Goal: Task Accomplishment & Management: Manage account settings

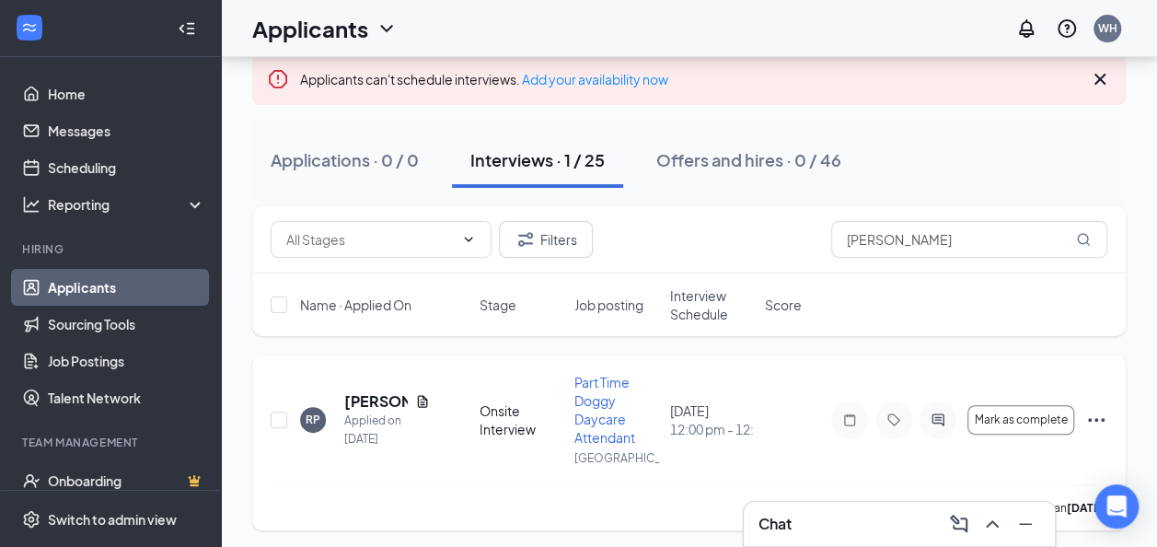
scroll to position [112, 0]
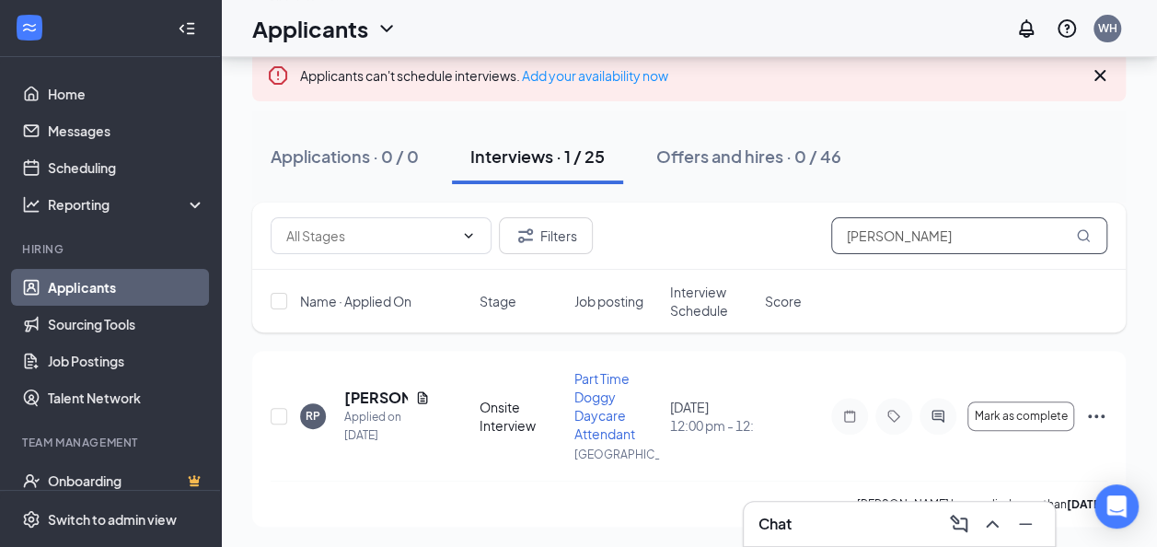
click at [897, 241] on input "[PERSON_NAME]" at bounding box center [969, 235] width 276 height 37
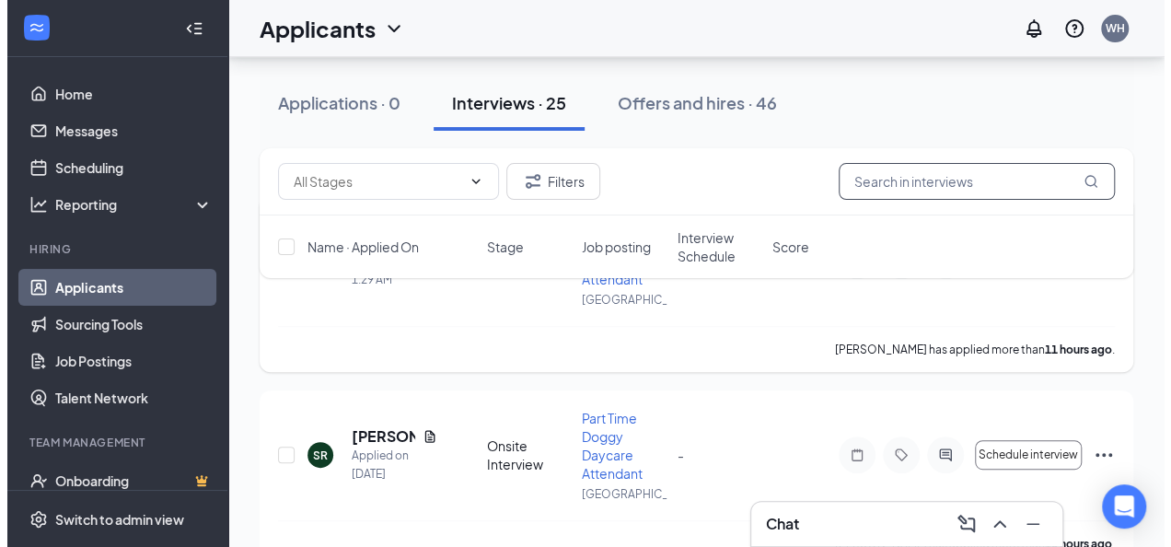
scroll to position [112, 0]
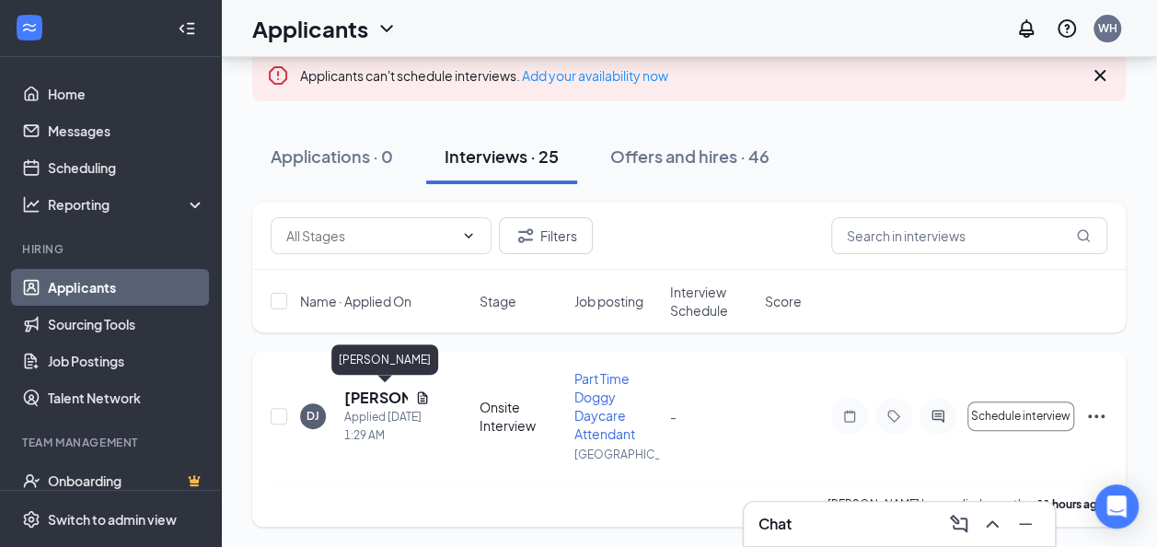
click at [355, 390] on h5 "[PERSON_NAME]" at bounding box center [376, 398] width 64 height 20
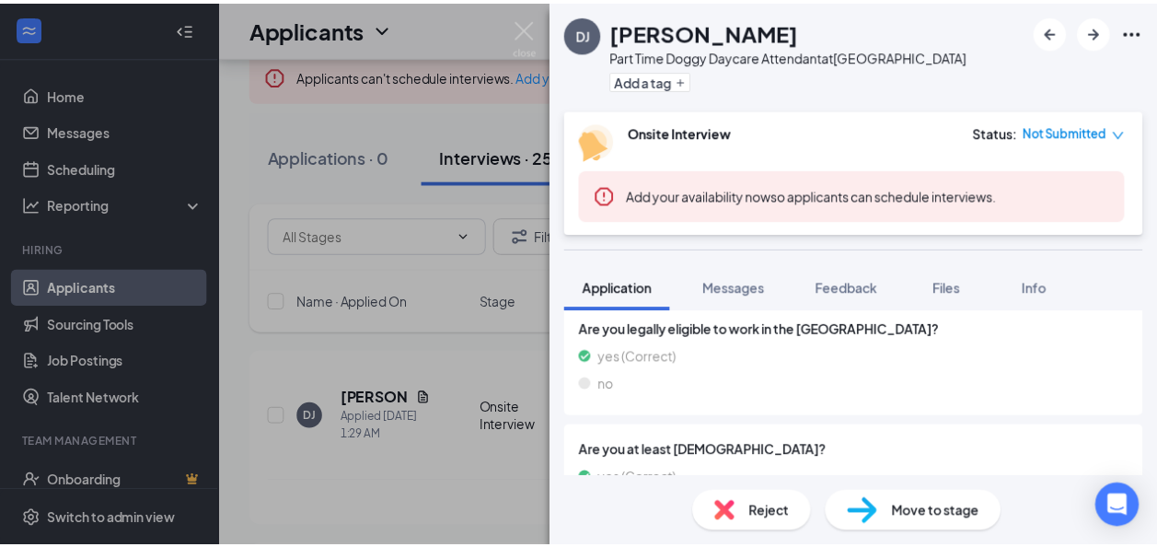
scroll to position [921, 0]
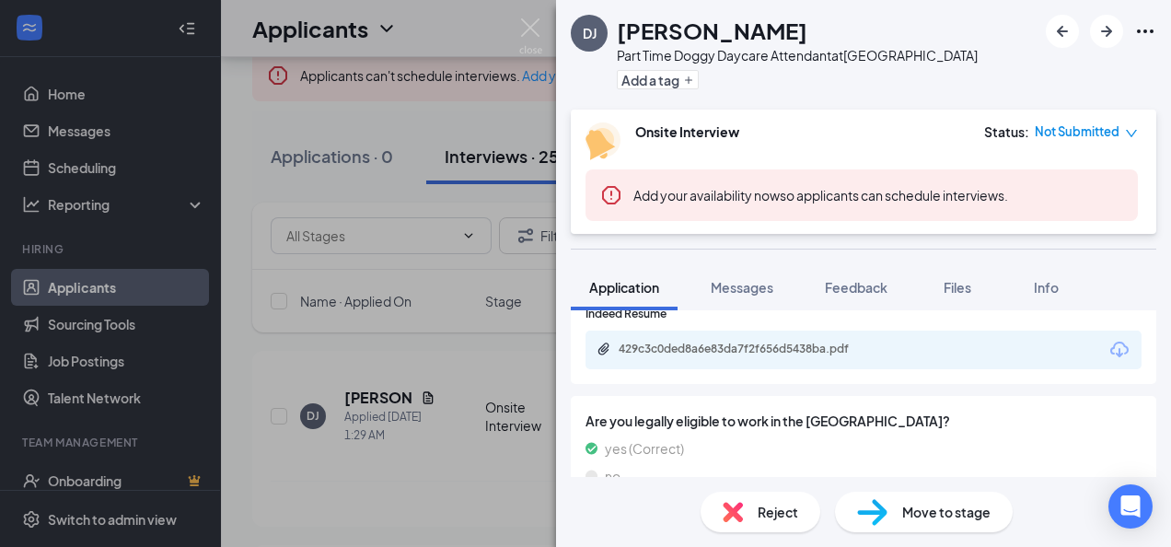
click at [766, 349] on div "429c3c0ded8a6e83da7f2f656d5438ba.pdf" at bounding box center [748, 349] width 258 height 15
click at [541, 30] on img at bounding box center [530, 36] width 23 height 36
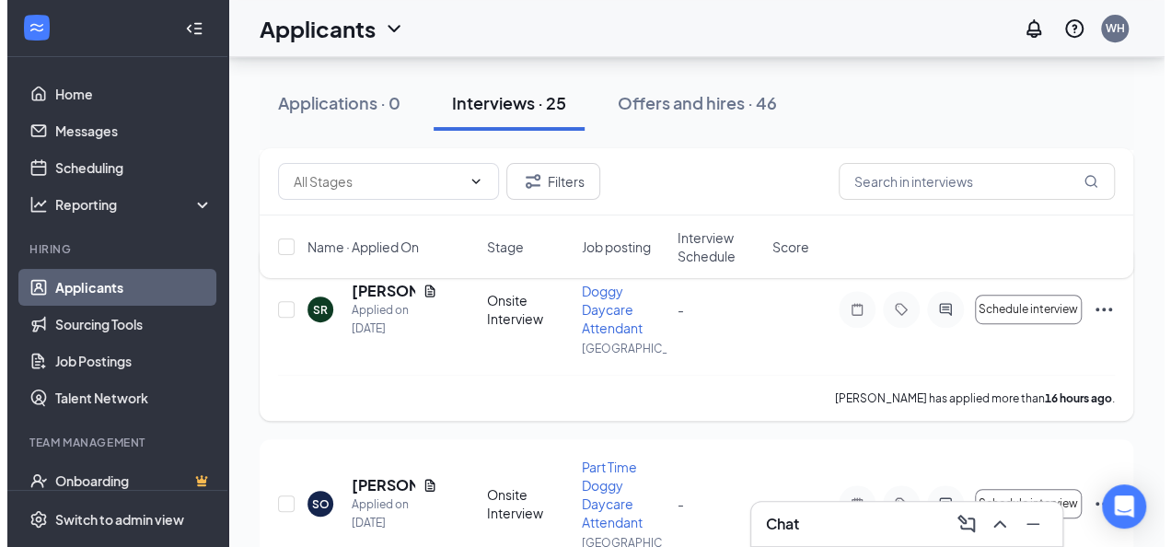
scroll to position [389, 0]
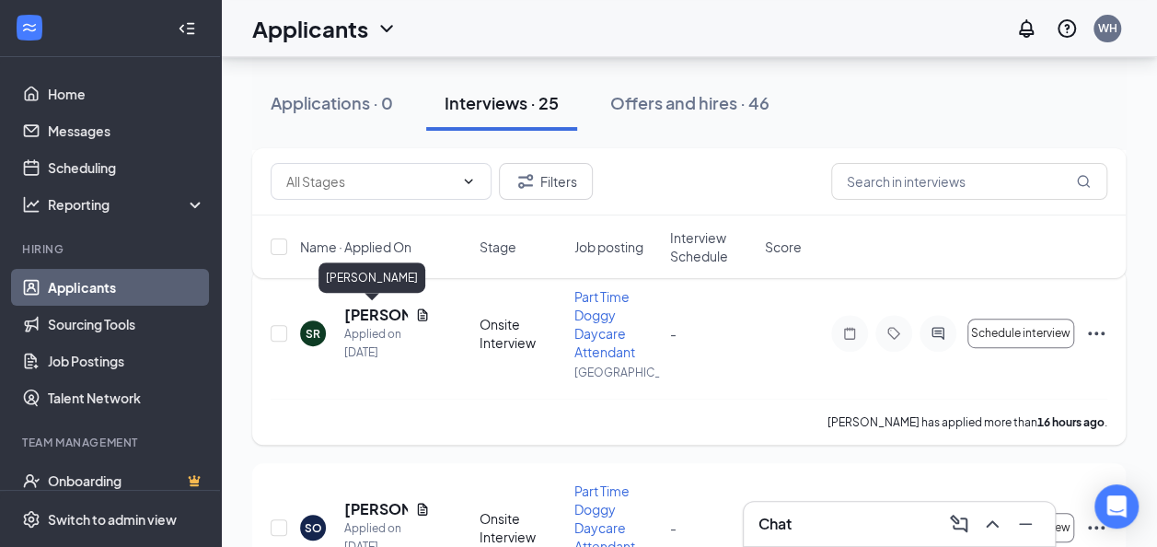
click at [372, 319] on h5 "[PERSON_NAME]" at bounding box center [376, 315] width 64 height 20
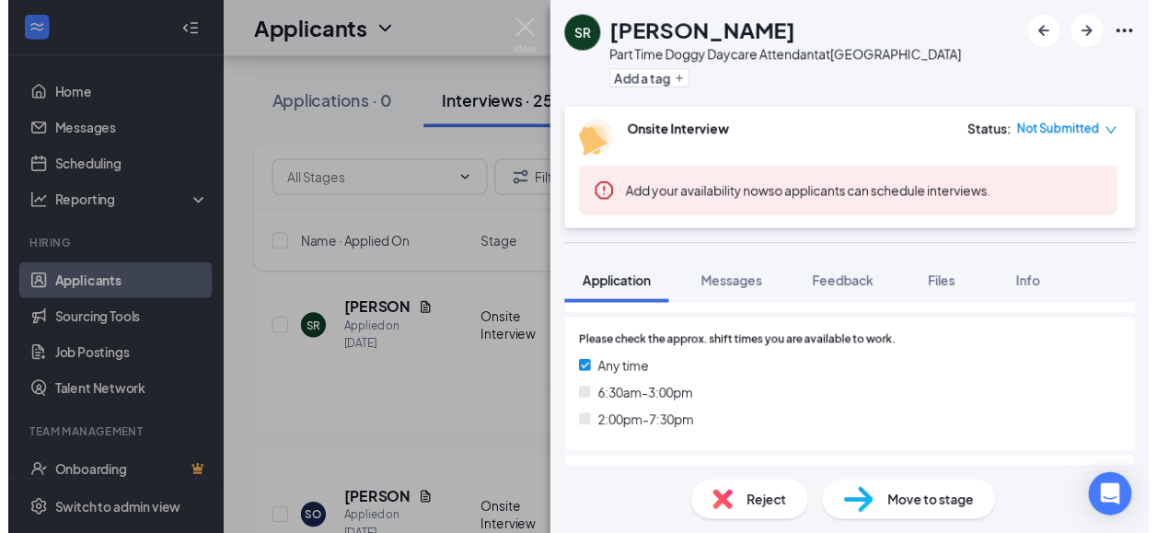
scroll to position [552, 0]
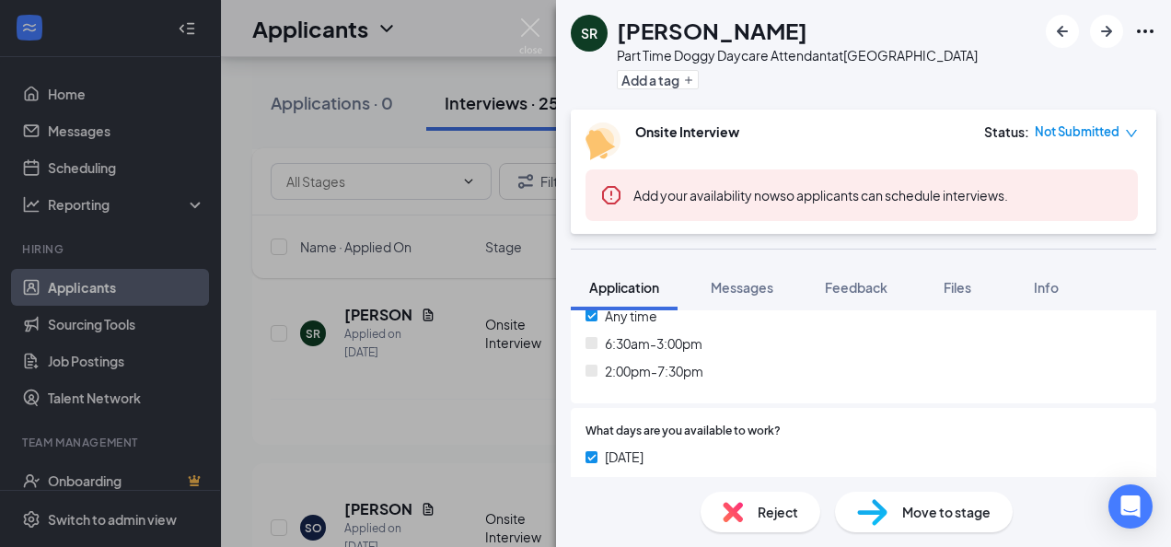
click at [540, 16] on div "SR [PERSON_NAME] Part Time Doggy Daycare Attendant at [GEOGRAPHIC_DATA] Add a t…" at bounding box center [585, 273] width 1171 height 547
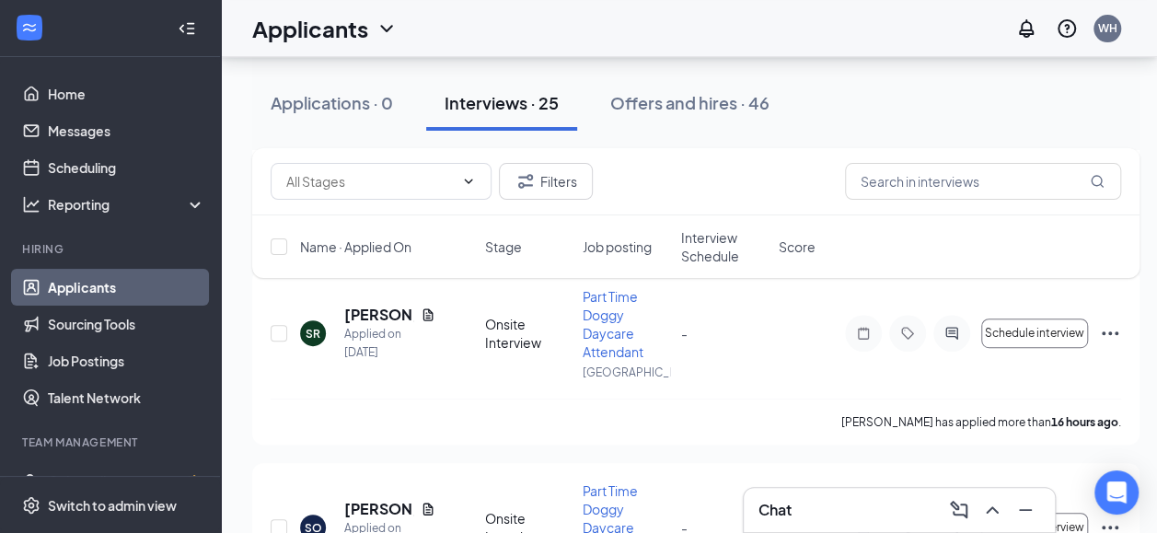
click at [533, 27] on div "Applicants WH" at bounding box center [689, 28] width 936 height 57
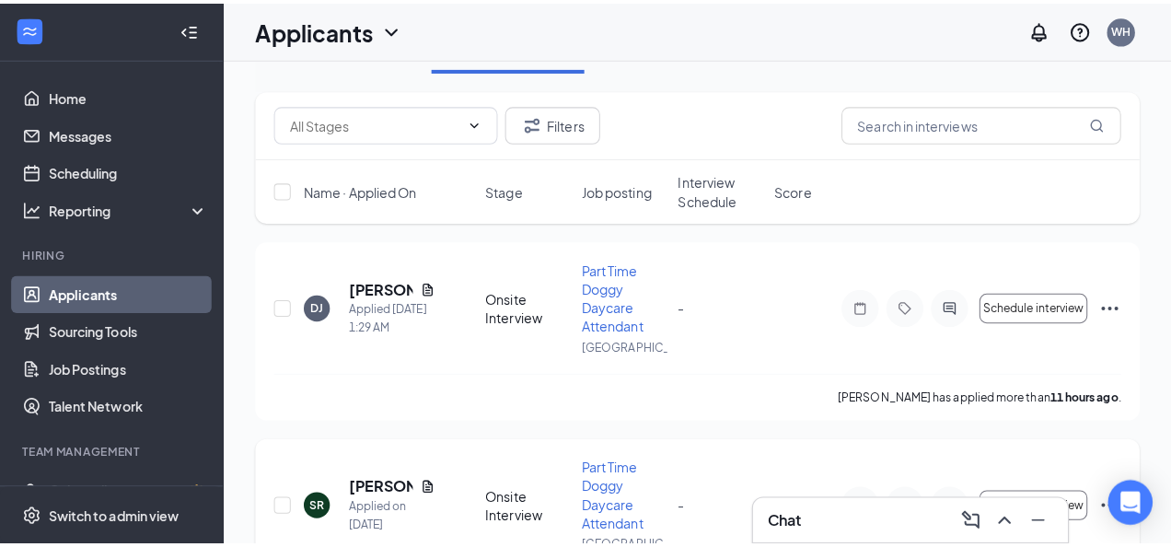
scroll to position [20, 0]
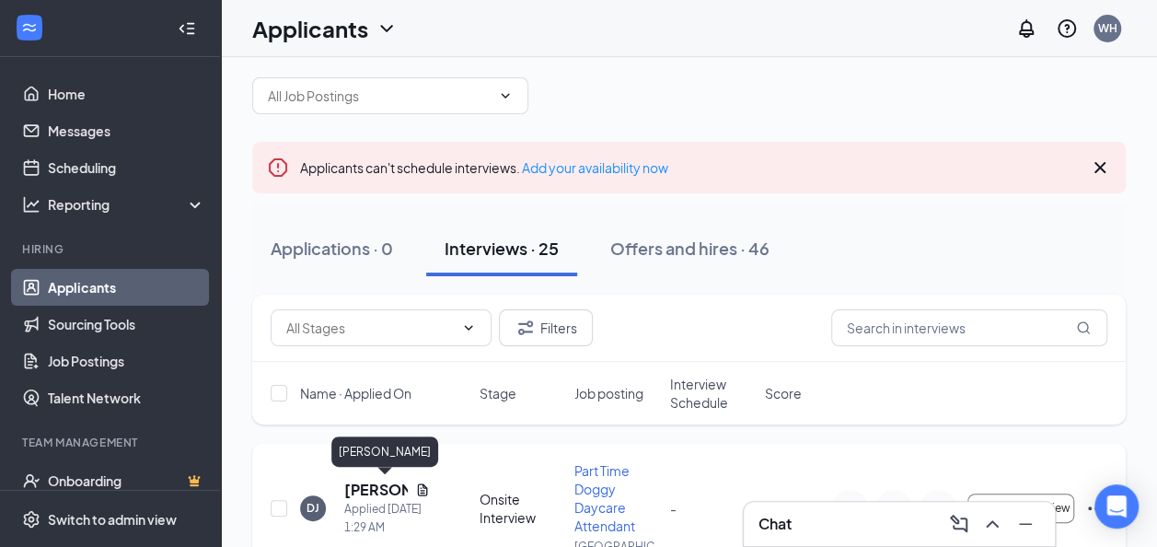
click at [381, 489] on h5 "[PERSON_NAME]" at bounding box center [376, 490] width 64 height 20
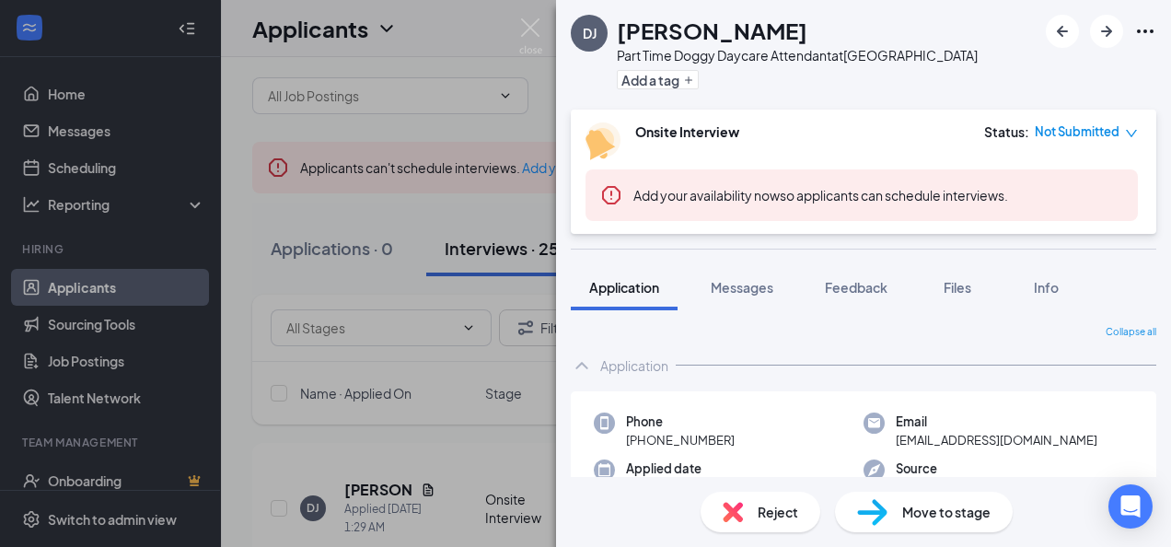
click at [740, 522] on div "Reject" at bounding box center [761, 512] width 120 height 41
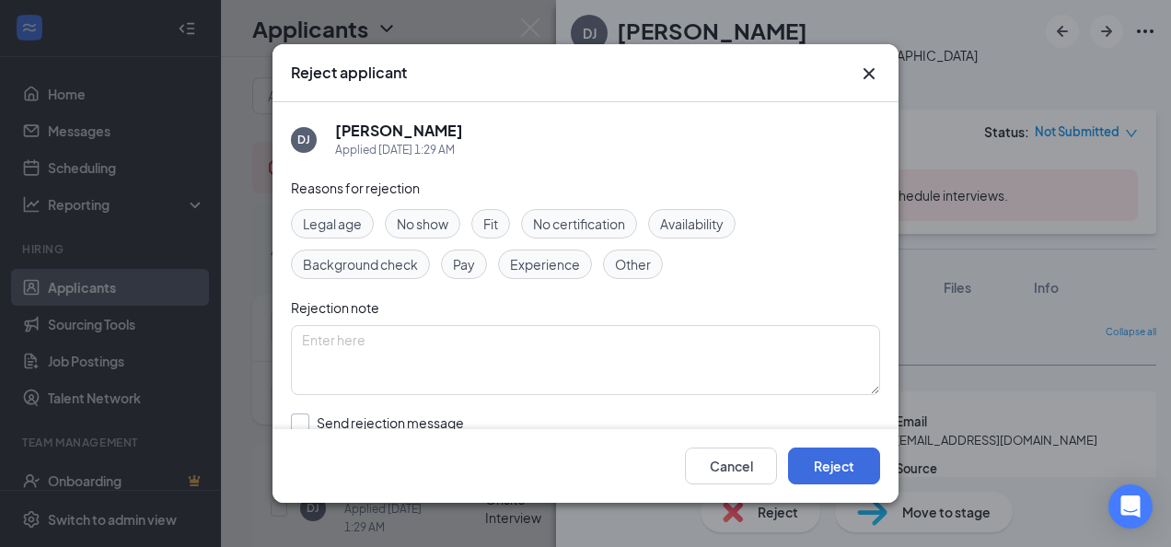
click at [407, 413] on input "Send rejection message If unchecked, the applicant will not receive a rejection…" at bounding box center [500, 433] width 419 height 41
checkbox input "true"
click at [835, 456] on button "Reject" at bounding box center [834, 466] width 92 height 37
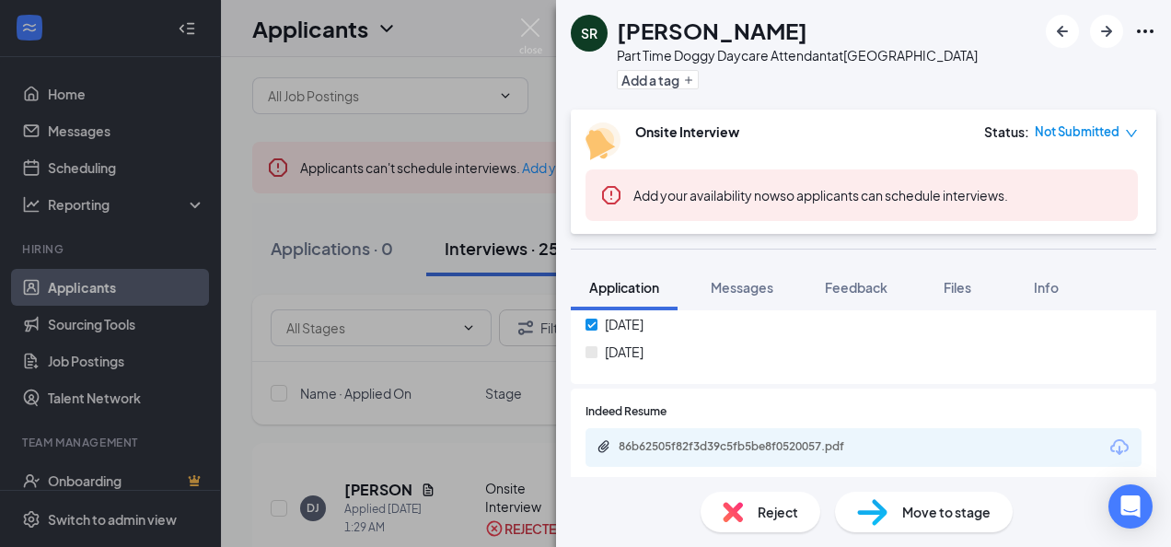
scroll to position [829, 0]
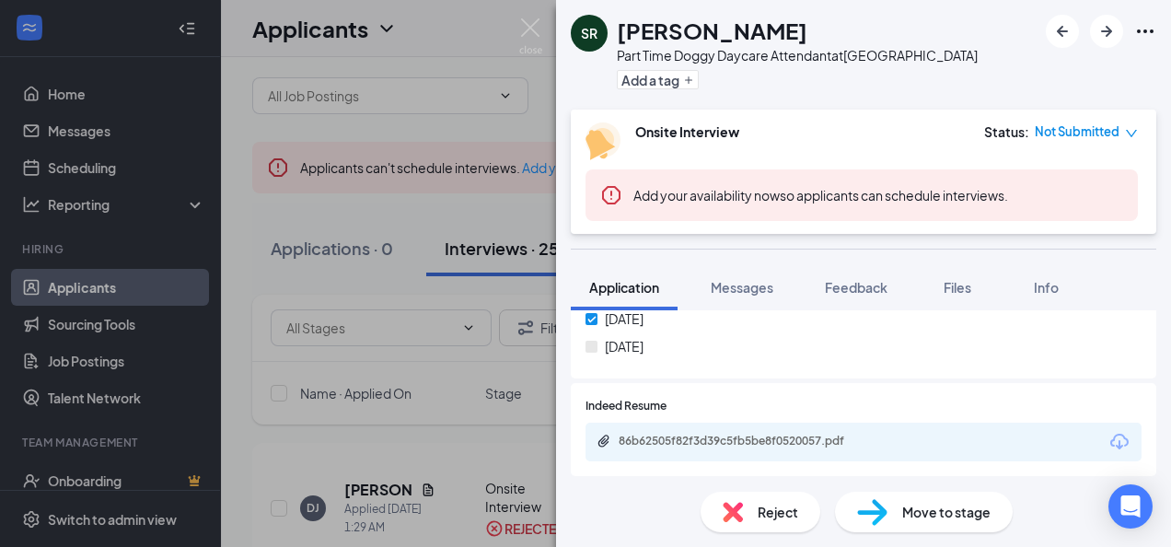
click at [722, 439] on div "86b62505f82f3d39c5fb5be8f0520057.pdf" at bounding box center [748, 441] width 258 height 15
click at [750, 519] on div "Reject" at bounding box center [761, 512] width 120 height 41
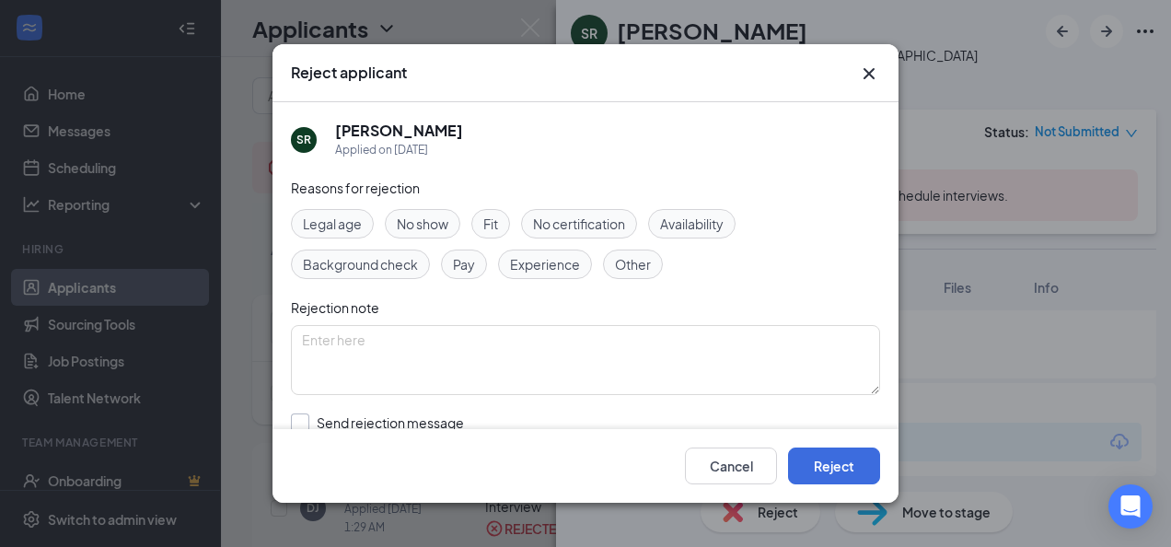
click at [394, 422] on input "Send rejection message If unchecked, the applicant will not receive a rejection…" at bounding box center [500, 433] width 419 height 41
checkbox input "true"
click at [838, 459] on button "Reject" at bounding box center [834, 466] width 92 height 37
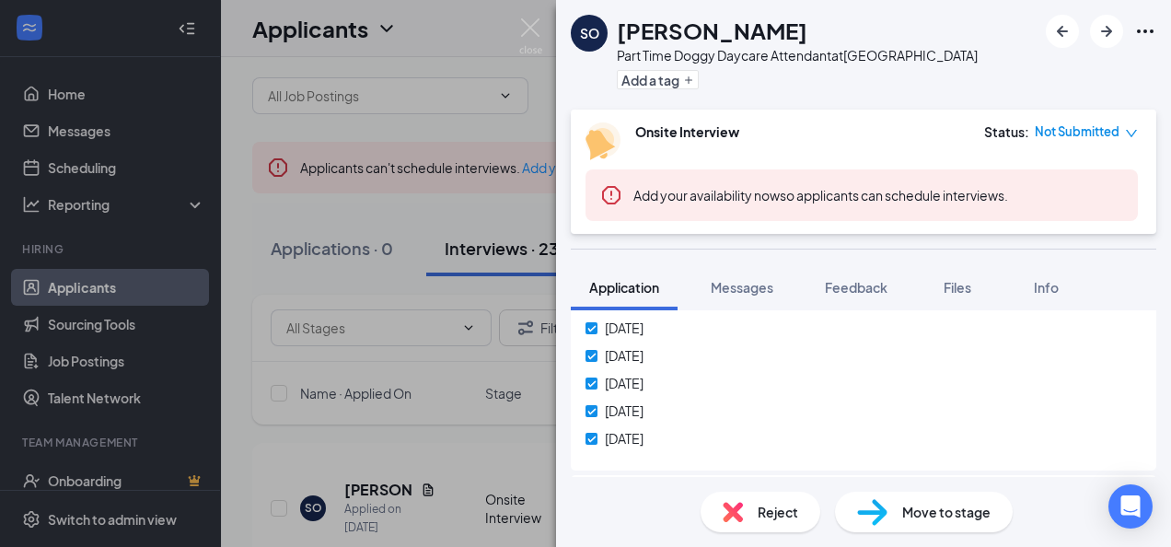
scroll to position [829, 0]
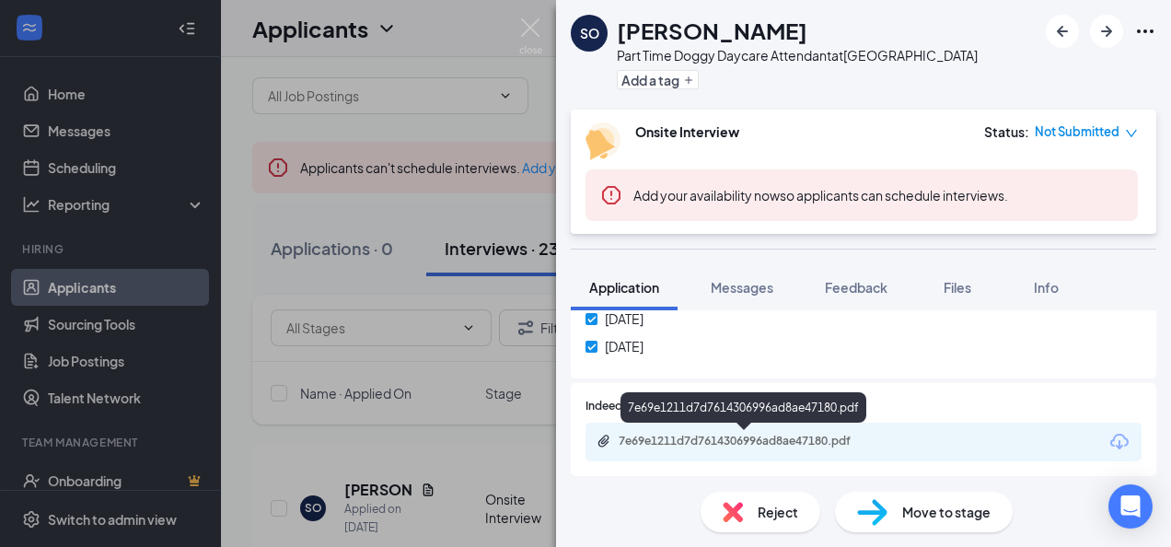
click at [700, 437] on div "7e69e1211d7d7614306996ad8ae47180.pdf" at bounding box center [748, 441] width 258 height 15
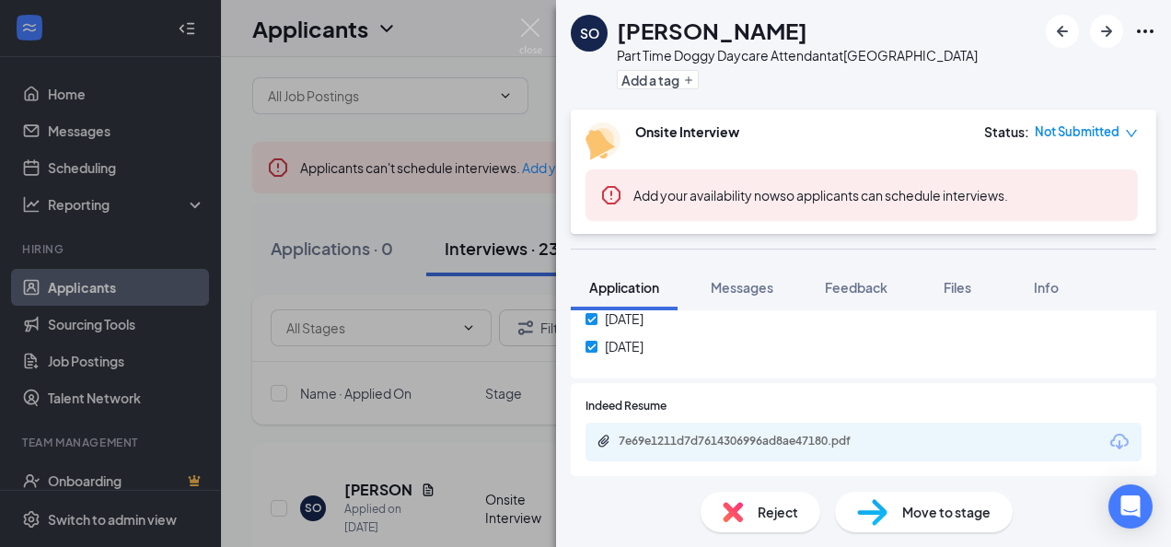
click at [748, 503] on div "Reject" at bounding box center [761, 512] width 120 height 41
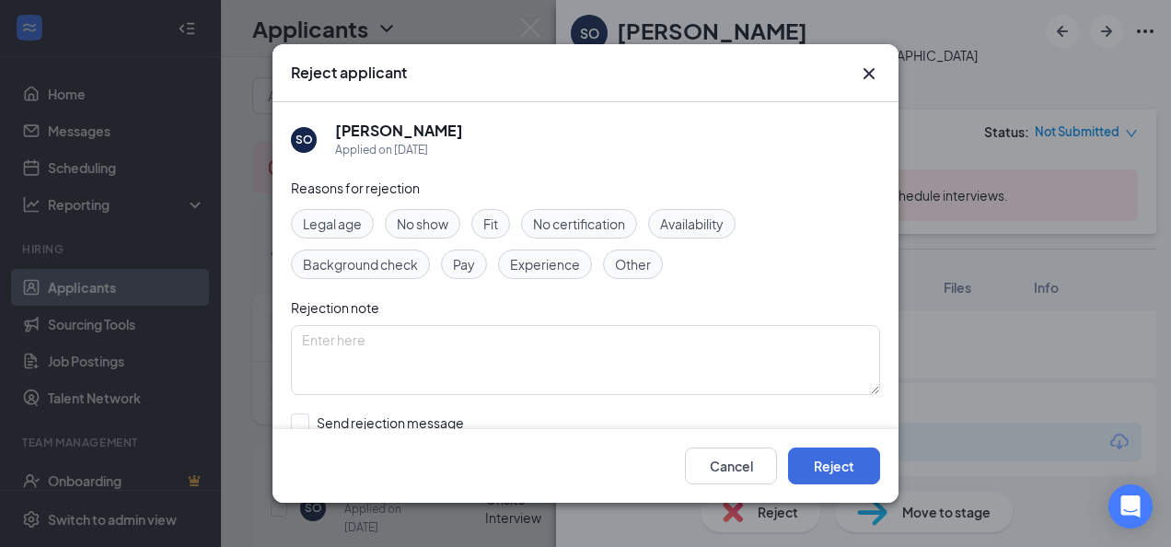
click at [389, 407] on div "Reasons for rejection Legal age No show Fit No certification Availability Backg…" at bounding box center [585, 363] width 589 height 370
click at [394, 417] on input "Send rejection message If unchecked, the applicant will not receive a rejection…" at bounding box center [500, 433] width 419 height 41
checkbox input "true"
click at [819, 455] on button "Reject" at bounding box center [834, 466] width 92 height 37
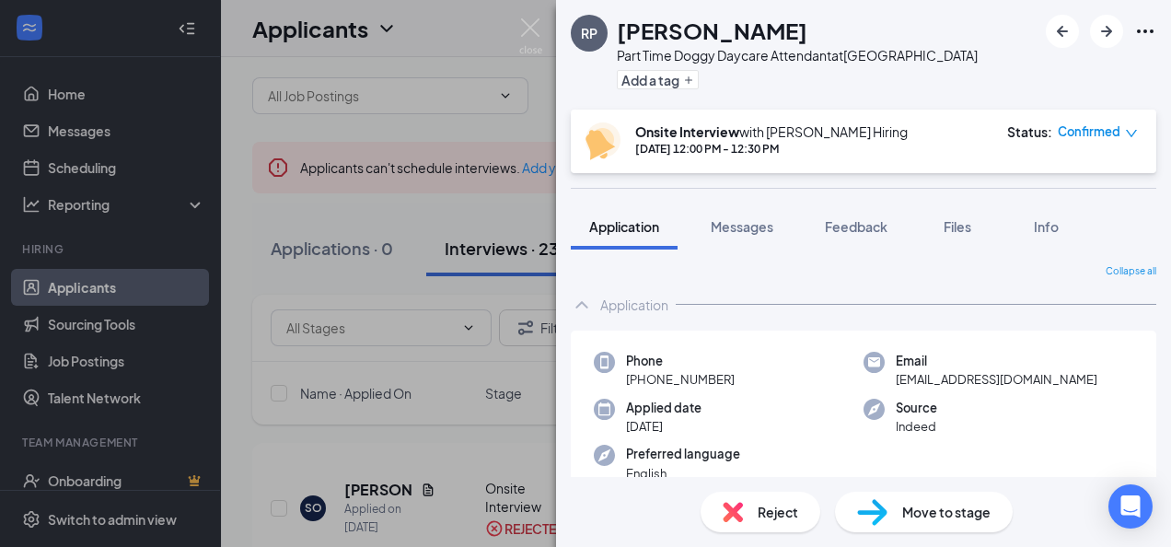
click at [551, 21] on div "RP [PERSON_NAME] Part Time Doggy Daycare Attendant at [GEOGRAPHIC_DATA] Add a t…" at bounding box center [585, 273] width 1171 height 547
click at [544, 21] on div "Applicants WH" at bounding box center [696, 28] width 950 height 57
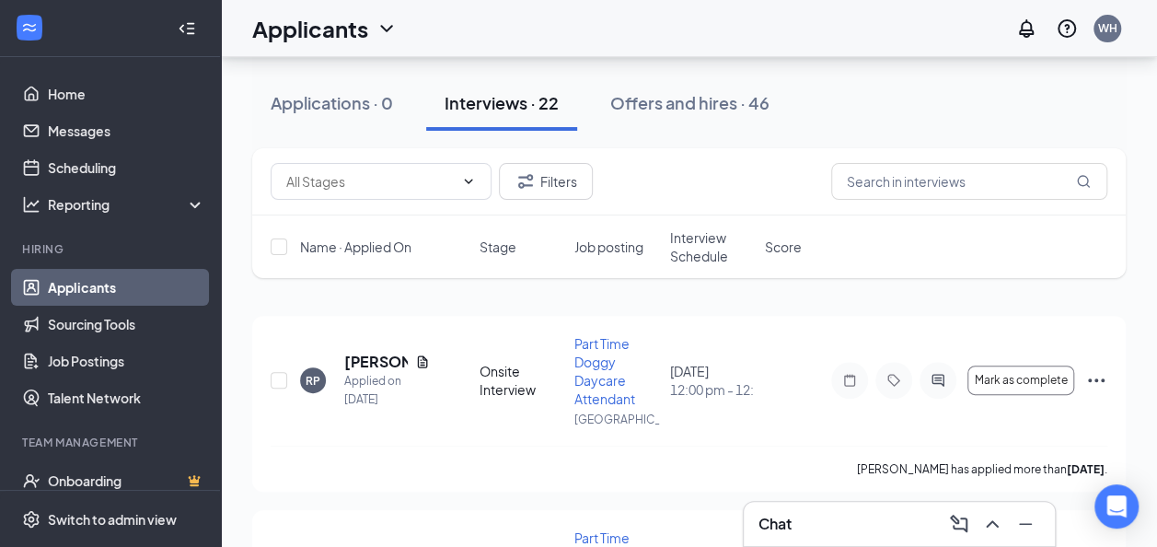
scroll to position [184, 0]
